Goal: Information Seeking & Learning: Learn about a topic

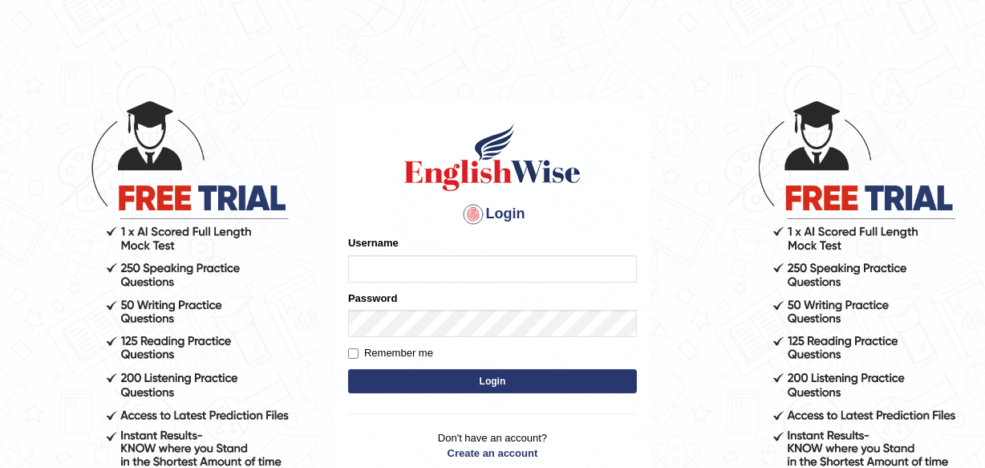
type input "Leena49"
click at [474, 372] on button "Login" at bounding box center [492, 381] width 289 height 24
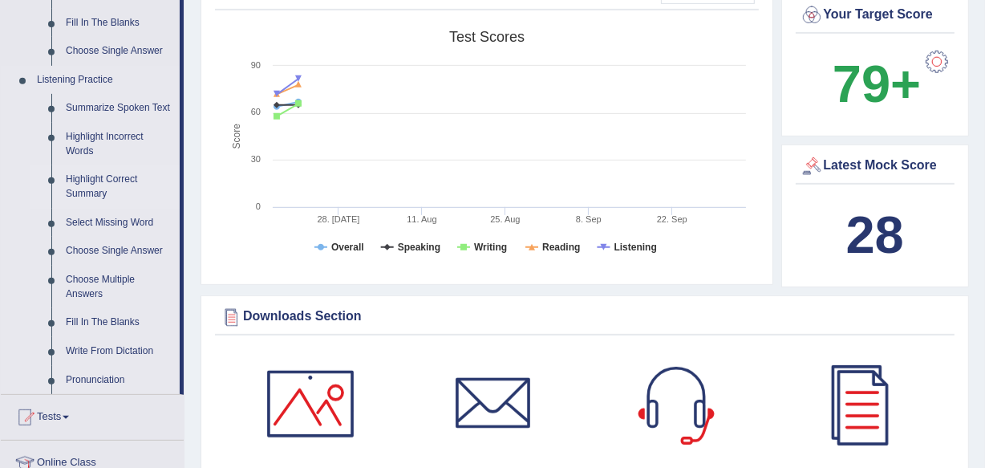
scroll to position [656, 0]
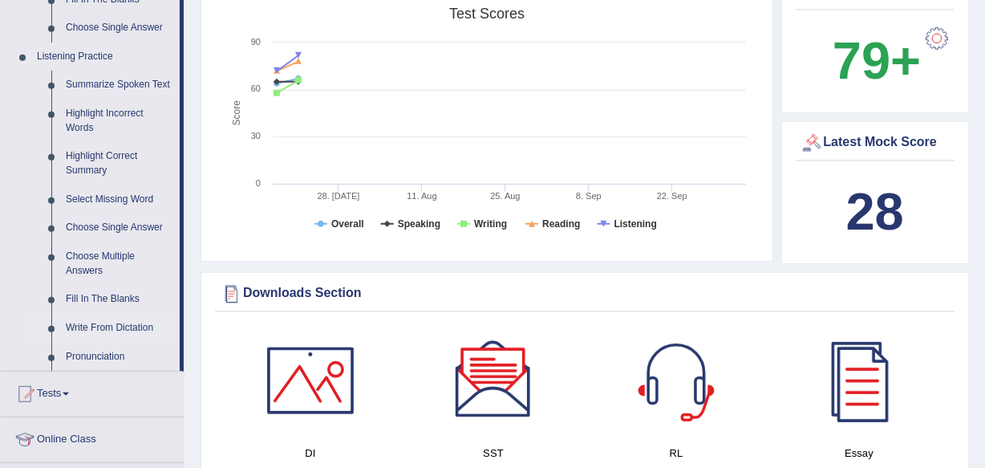
click at [115, 321] on link "Write From Dictation" at bounding box center [119, 328] width 121 height 29
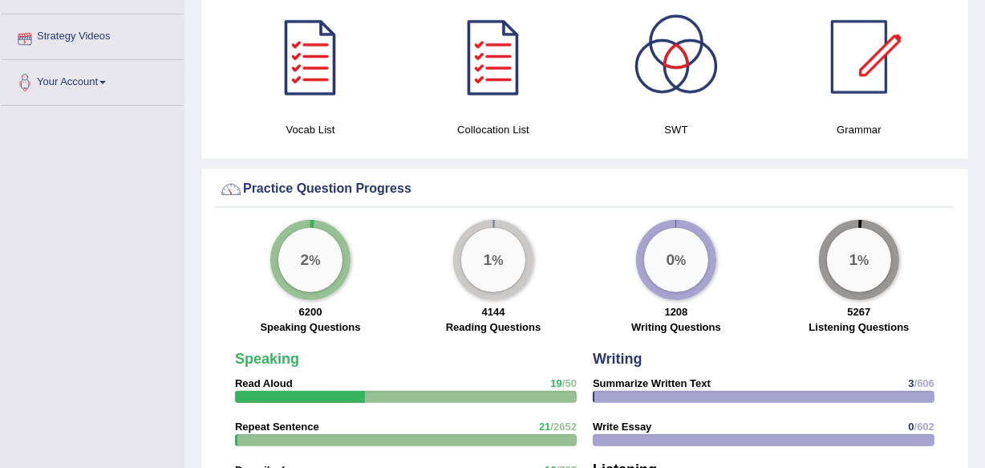
scroll to position [862, 0]
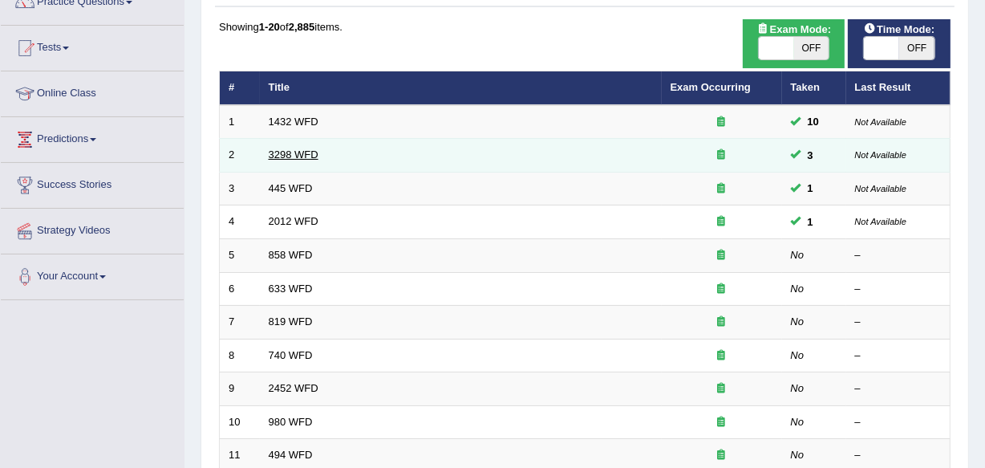
click at [286, 153] on link "3298 WFD" at bounding box center [294, 154] width 50 height 12
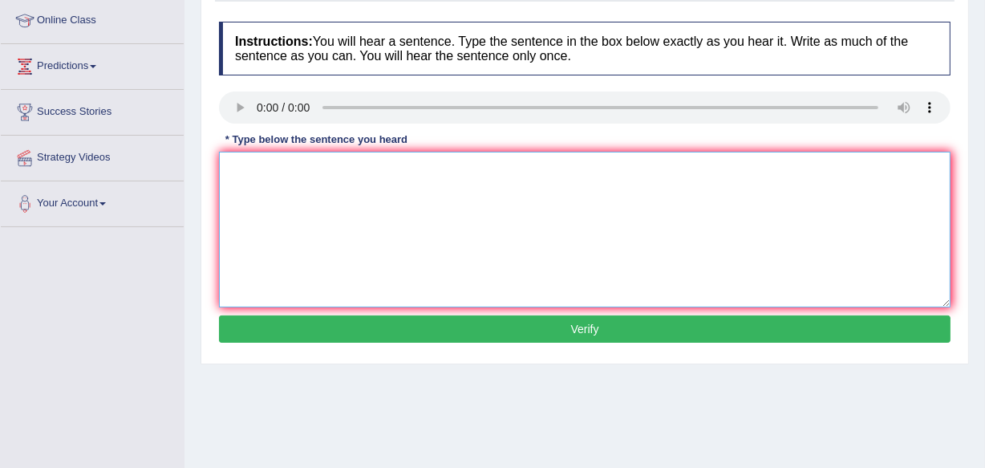
click at [278, 185] on textarea at bounding box center [584, 230] width 731 height 156
type textarea "a"
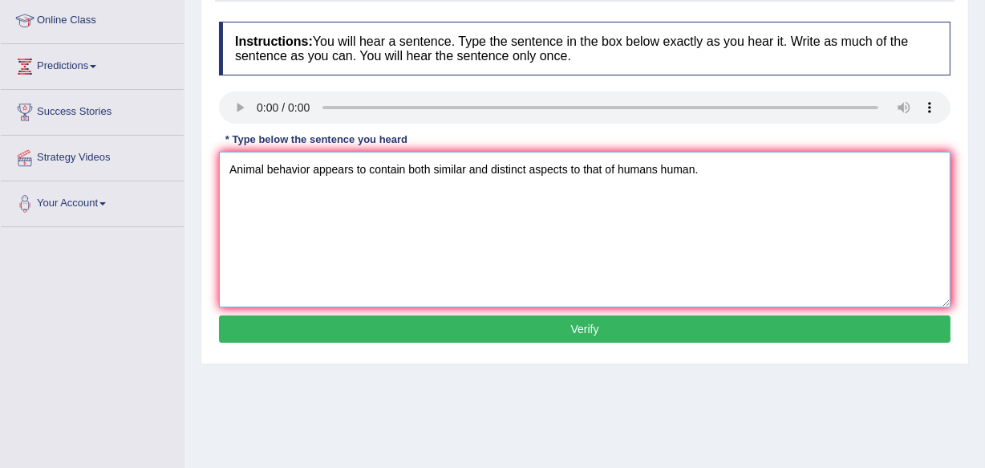
type textarea "Animal behavior appears to contain both similar and distinct aspects to that of…"
click at [742, 323] on button "Verify" at bounding box center [584, 328] width 731 height 27
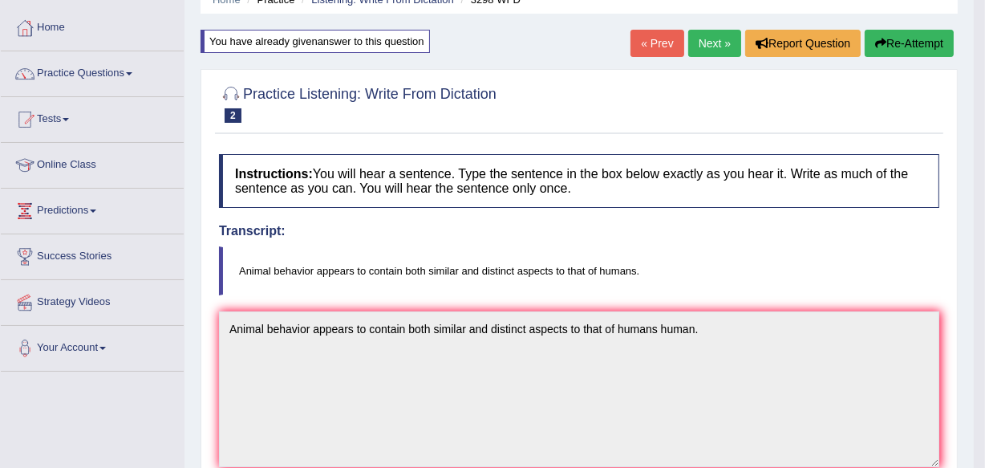
scroll to position [72, 0]
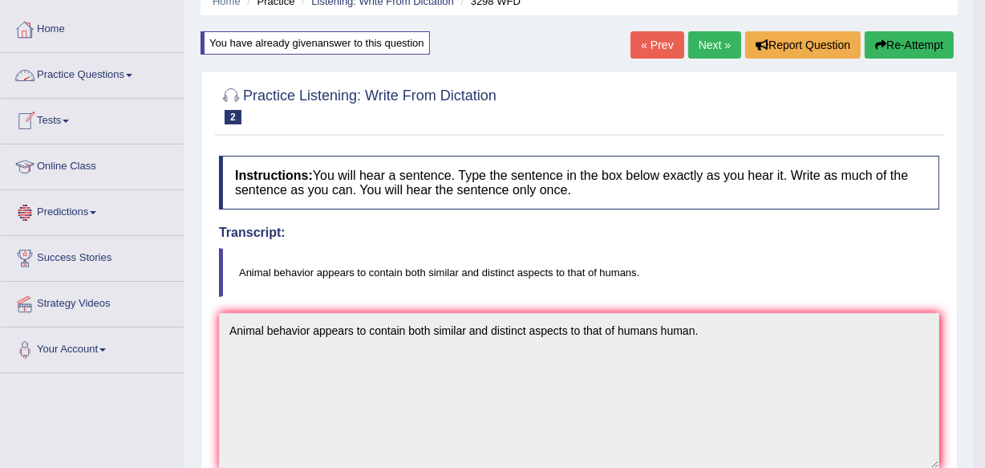
click at [128, 60] on link "Practice Questions" at bounding box center [92, 73] width 183 height 40
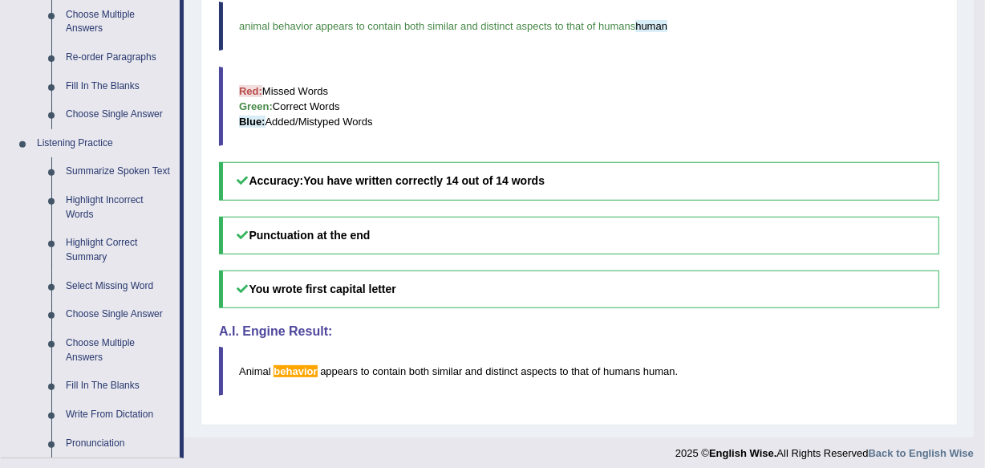
scroll to position [656, 0]
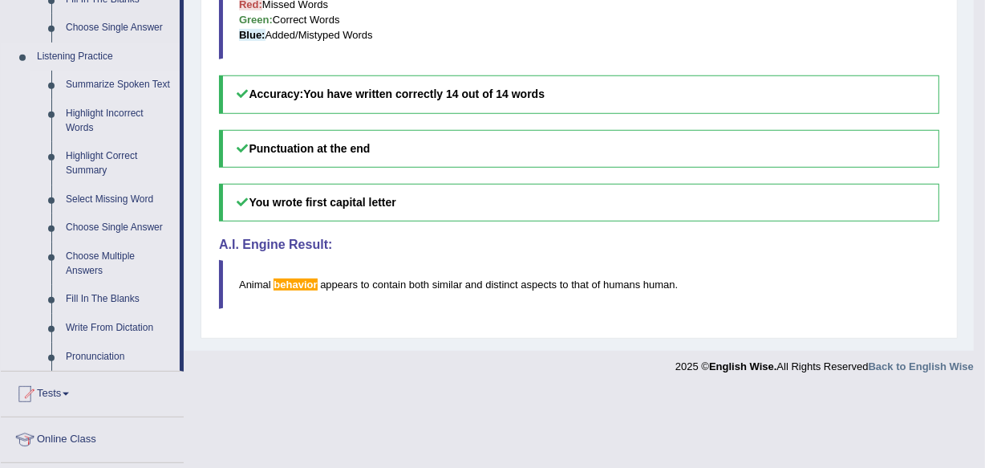
click at [128, 87] on link "Summarize Spoken Text" at bounding box center [119, 85] width 121 height 29
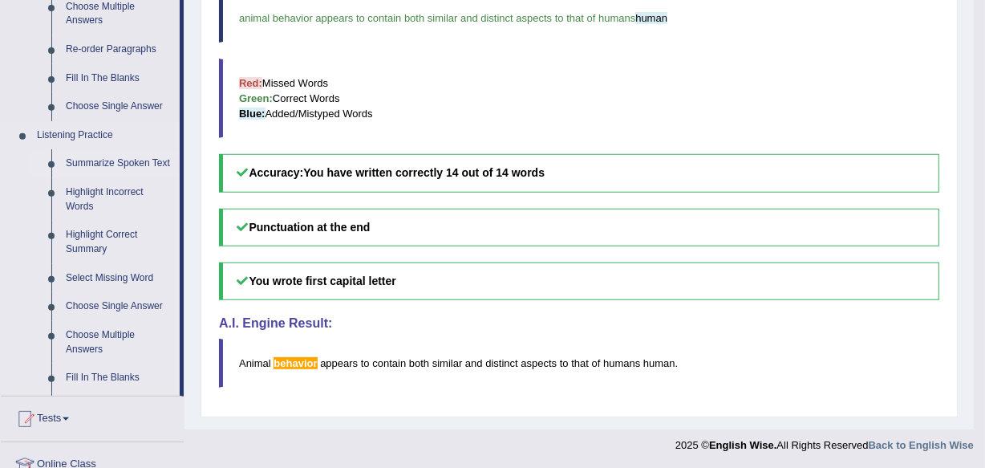
scroll to position [834, 0]
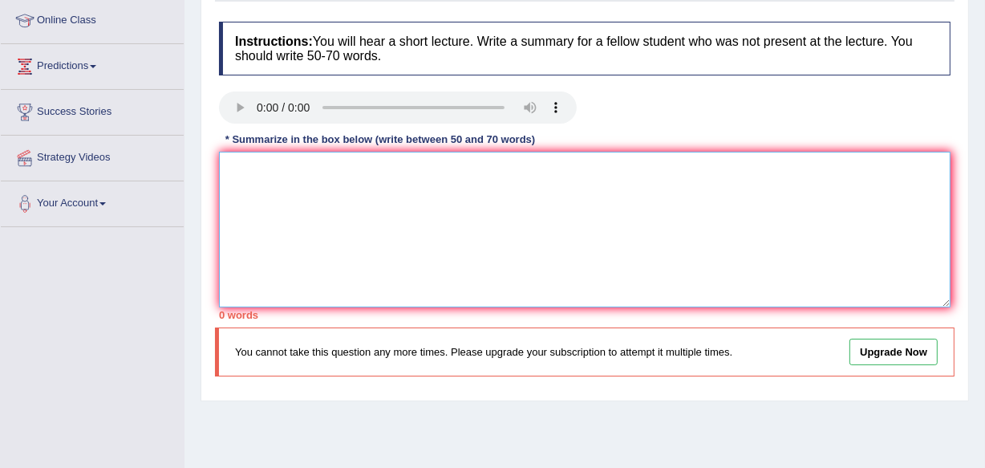
click at [516, 164] on textarea at bounding box center [584, 230] width 731 height 156
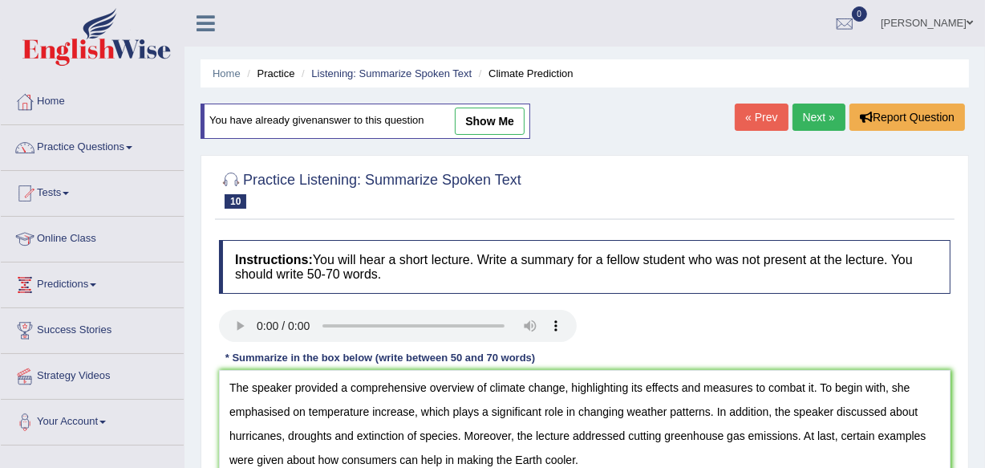
click at [504, 129] on link "show me" at bounding box center [490, 120] width 70 height 27
type textarea "The speaker provided a comprehensive overview of climate change, highlighting i…"
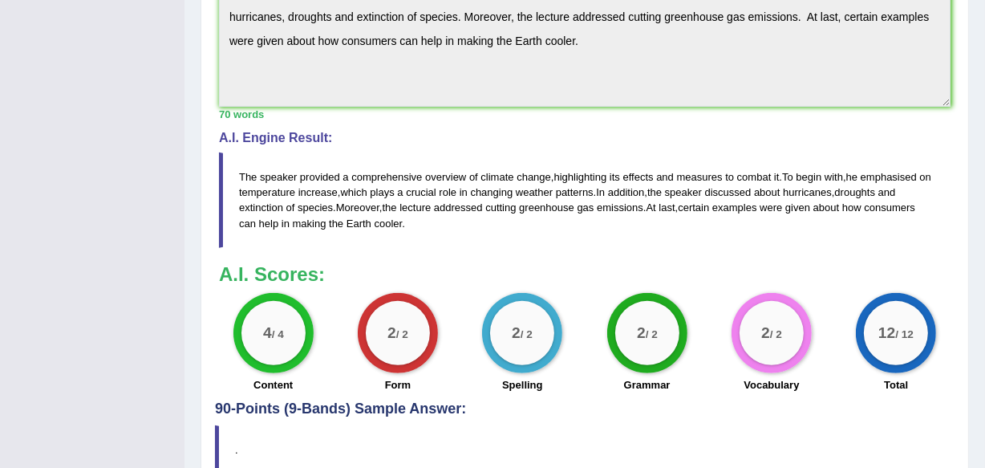
scroll to position [583, 0]
